Goal: Information Seeking & Learning: Learn about a topic

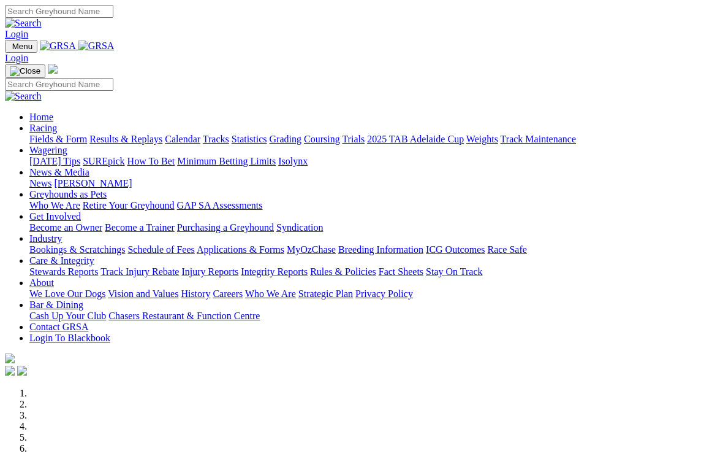
scroll to position [308, 0]
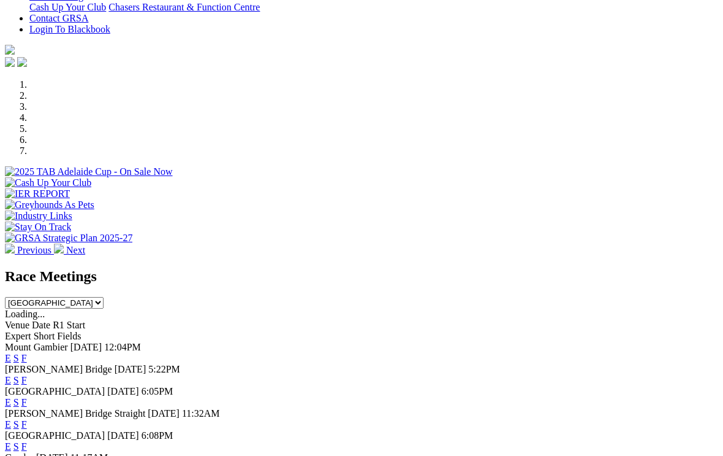
click at [27, 441] on link "F" at bounding box center [24, 446] width 6 height 10
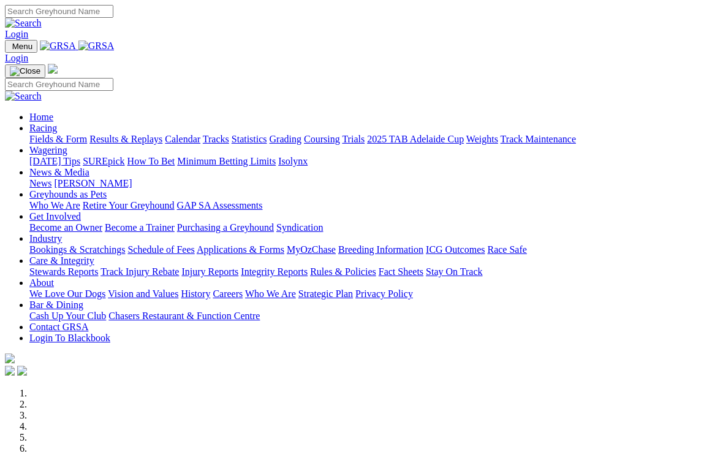
scroll to position [329, 0]
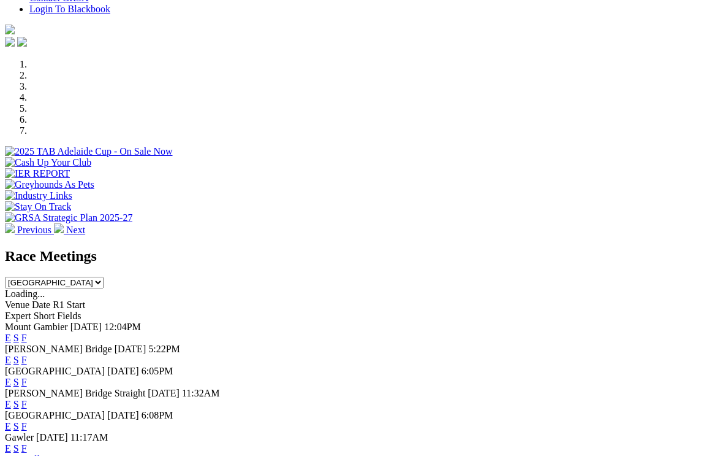
click at [19, 421] on link "S" at bounding box center [16, 426] width 6 height 10
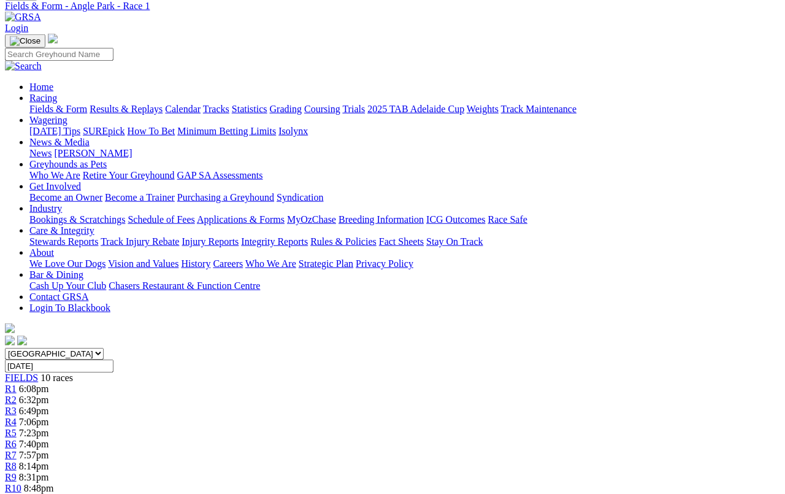
scroll to position [38, 0]
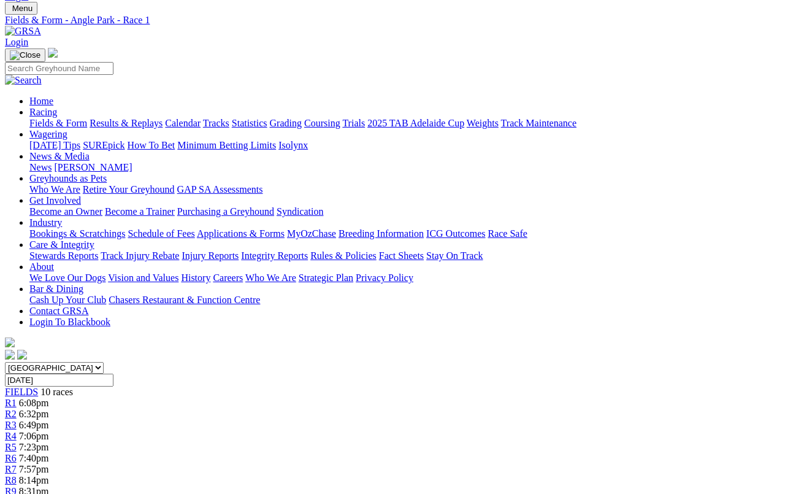
click at [17, 408] on span "R2" at bounding box center [11, 413] width 12 height 10
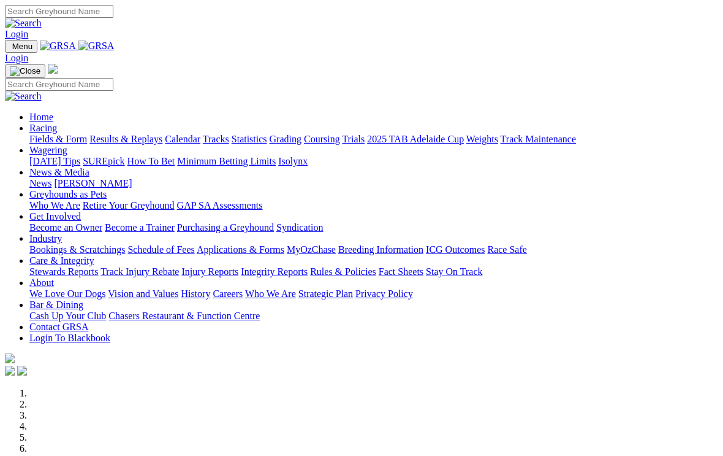
scroll to position [300, 0]
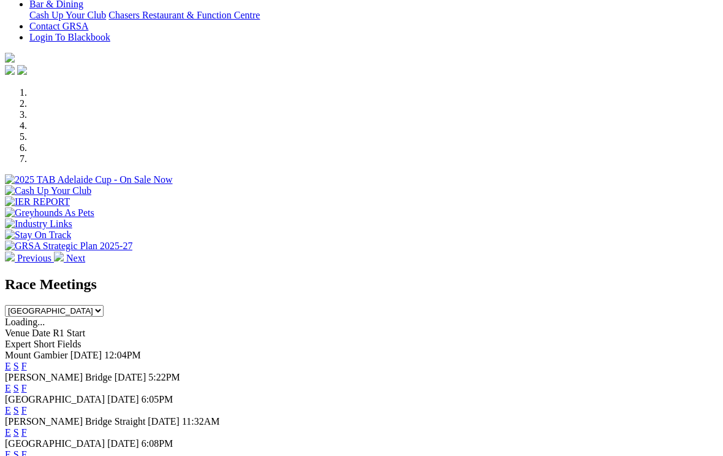
click at [27, 405] on link "F" at bounding box center [24, 410] width 6 height 10
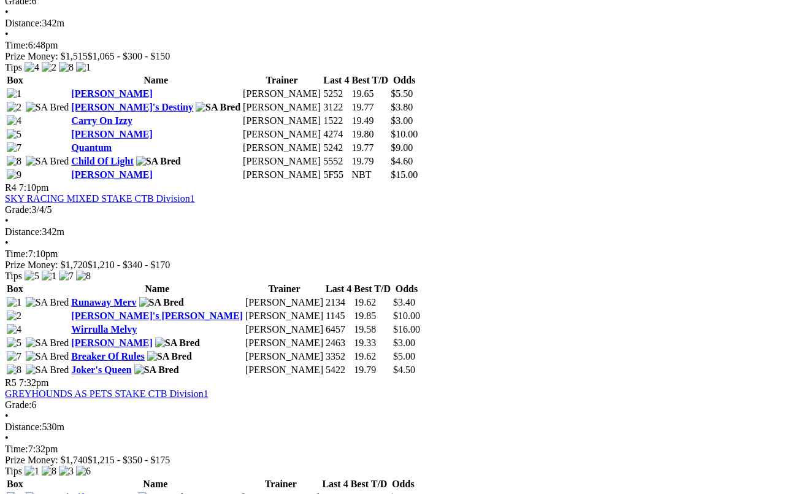
scroll to position [1086, 0]
